Goal: Task Accomplishment & Management: Manage account settings

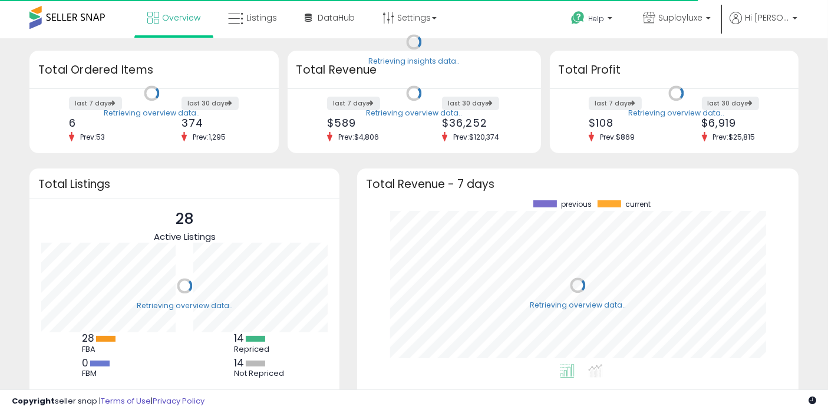
scroll to position [164, 417]
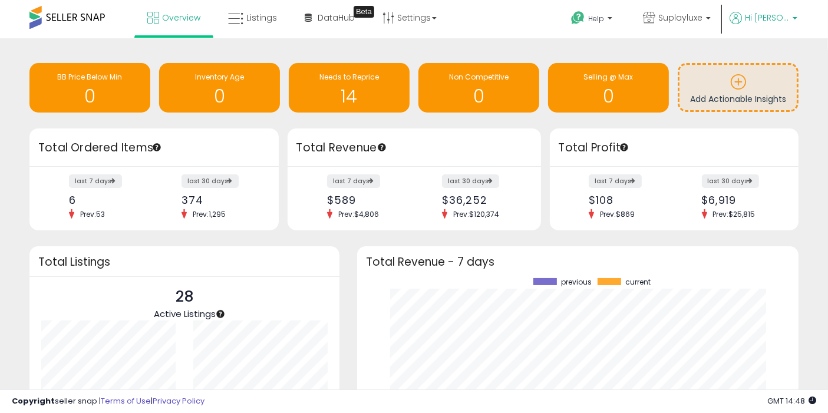
click at [792, 16] on p "Hi [PERSON_NAME]" at bounding box center [764, 19] width 68 height 15
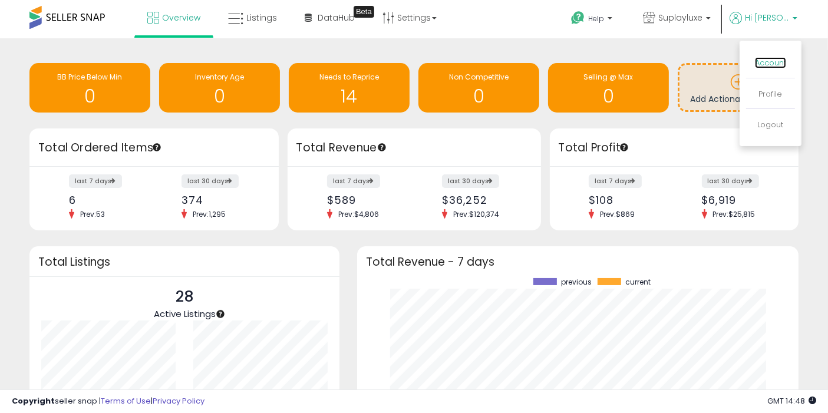
click at [769, 61] on link "Account" at bounding box center [770, 62] width 31 height 11
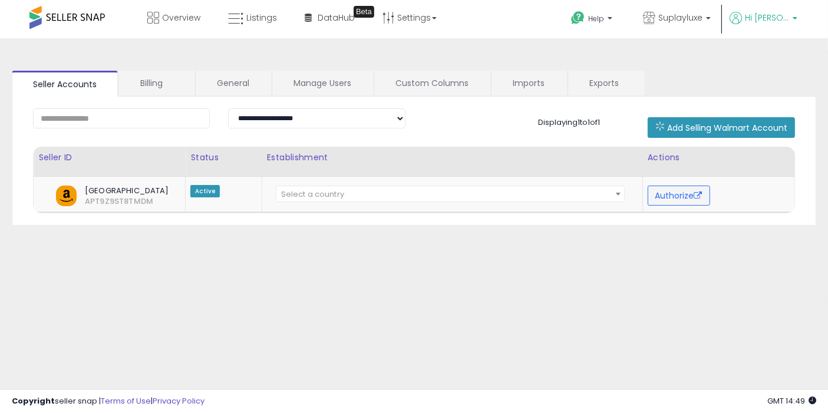
click at [788, 15] on span "Hi [PERSON_NAME]" at bounding box center [767, 18] width 44 height 12
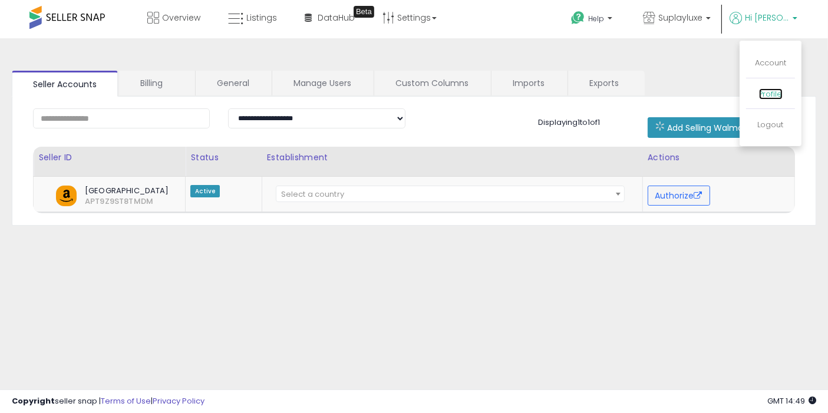
click at [772, 91] on link "Profile" at bounding box center [771, 93] width 24 height 11
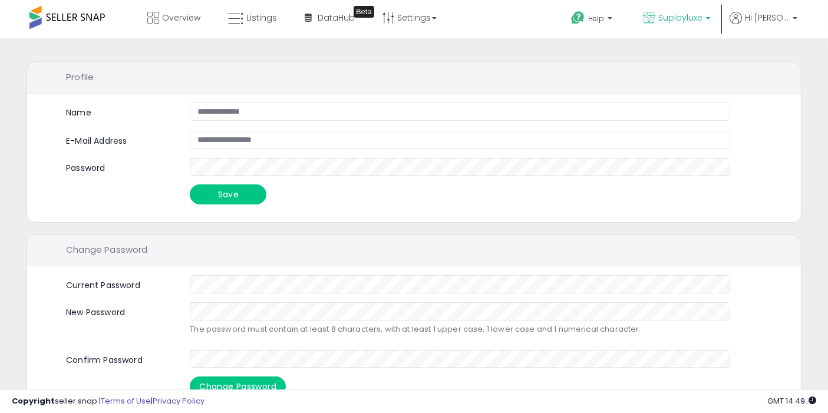
click at [703, 15] on span "Suplayluxe" at bounding box center [680, 18] width 44 height 12
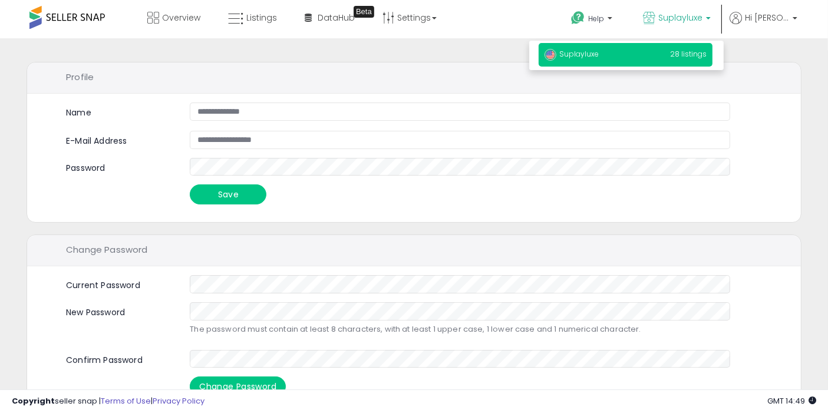
click at [670, 58] on p "Suplayluxe 28 listings" at bounding box center [626, 55] width 174 height 24
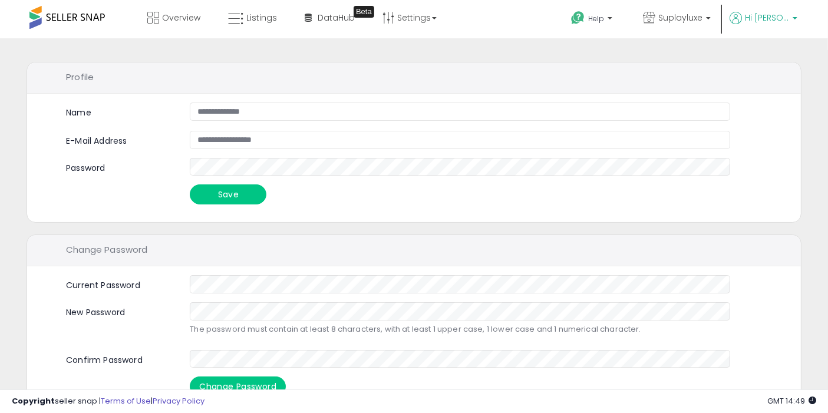
click at [764, 16] on span "Hi [PERSON_NAME]" at bounding box center [767, 18] width 44 height 12
click at [763, 92] on link "Profile" at bounding box center [771, 93] width 24 height 11
click at [692, 17] on span "Suplayluxe" at bounding box center [680, 18] width 44 height 12
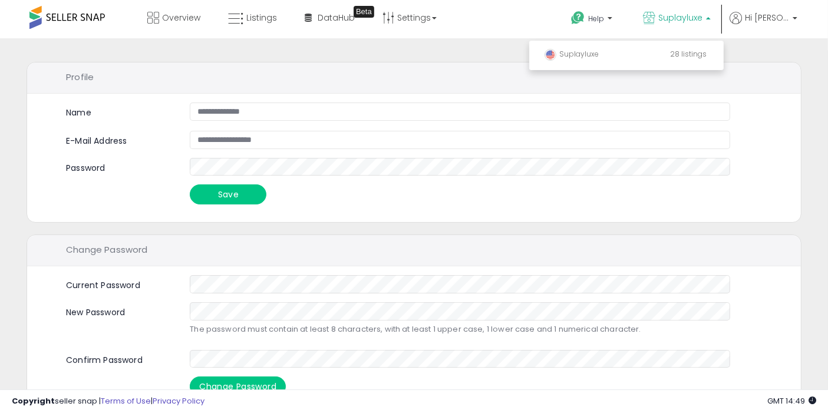
click at [709, 24] on p "Suplayluxe" at bounding box center [677, 19] width 68 height 15
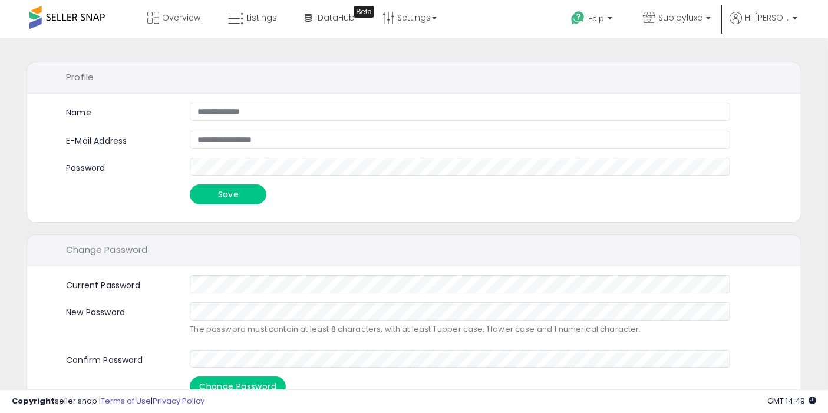
click at [684, 129] on form "**********" at bounding box center [429, 154] width 726 height 103
click at [759, 19] on span "Hi [PERSON_NAME]" at bounding box center [767, 18] width 44 height 12
click at [759, 89] on p "Profile" at bounding box center [770, 94] width 31 height 11
click at [771, 94] on link "Profile" at bounding box center [771, 93] width 24 height 11
click at [780, 15] on span "Hi [PERSON_NAME]" at bounding box center [767, 18] width 44 height 12
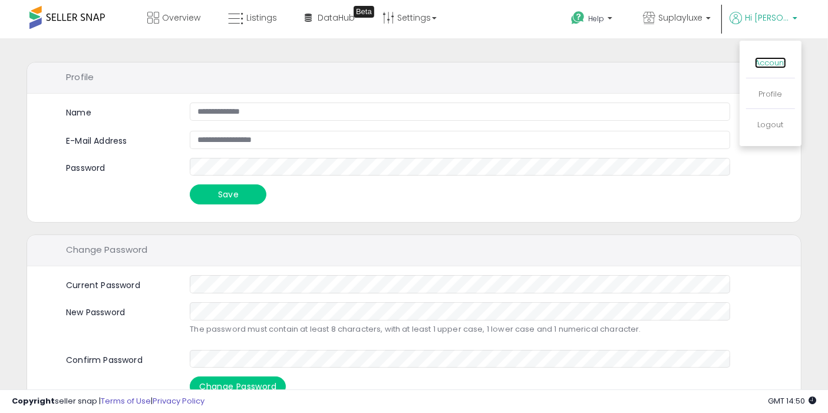
click at [767, 65] on link "Account" at bounding box center [770, 62] width 31 height 11
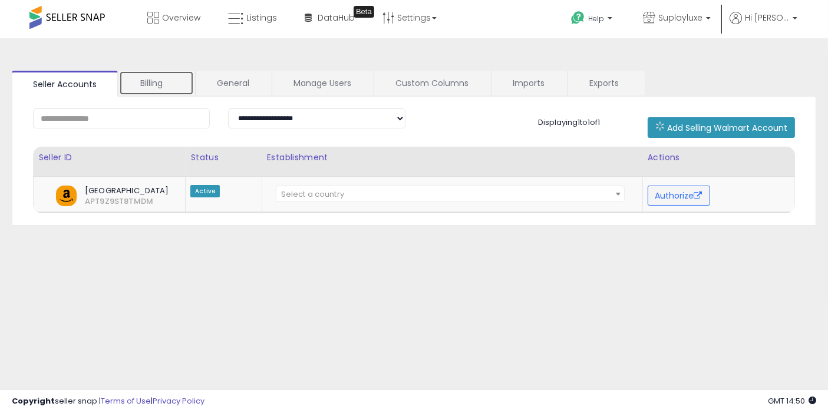
click at [164, 90] on link "Billing" at bounding box center [156, 83] width 75 height 25
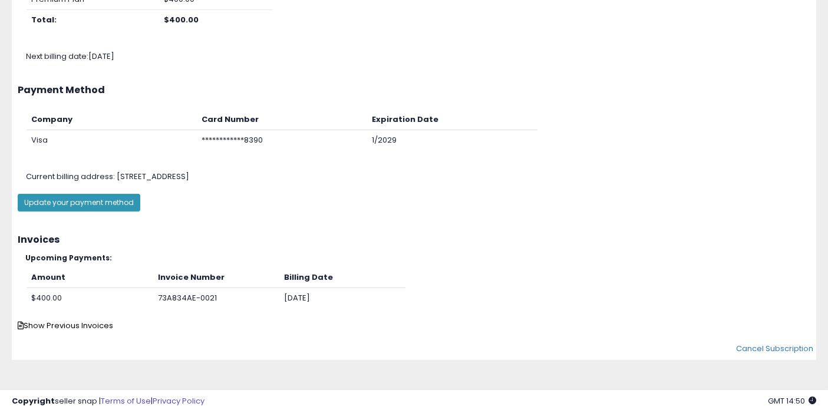
scroll to position [172, 0]
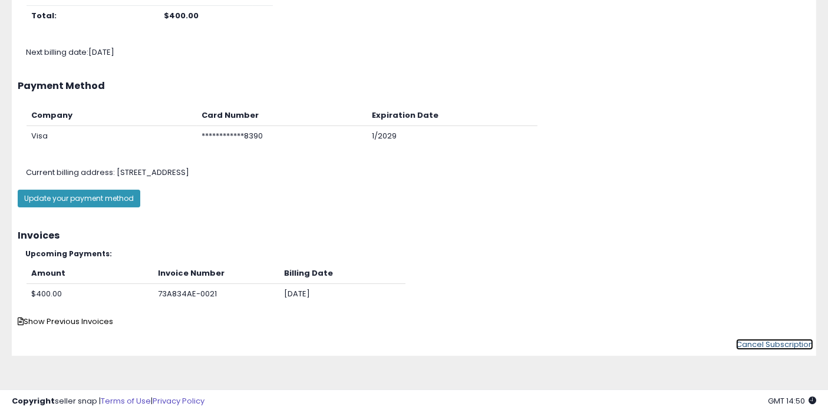
click at [752, 341] on link "Cancel Subscription" at bounding box center [774, 344] width 77 height 11
